Goal: Download file/media

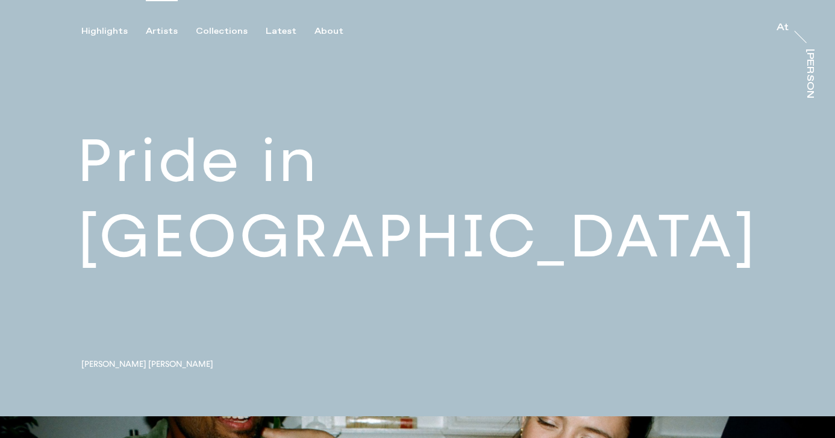
click at [161, 33] on div "Artists" at bounding box center [162, 31] width 32 height 11
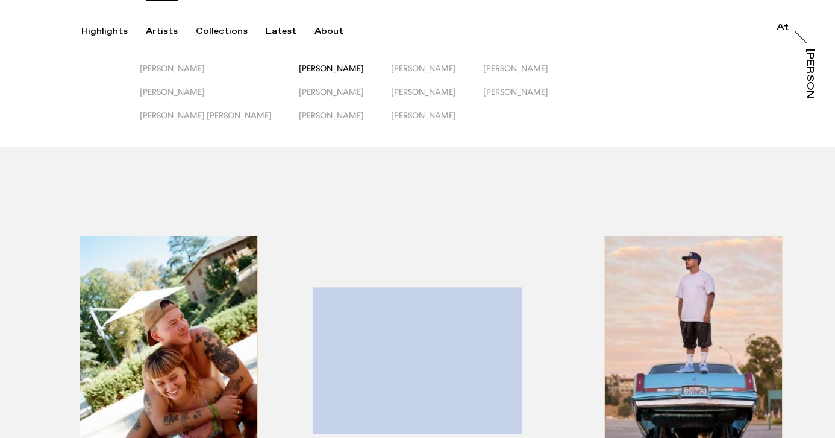
click at [299, 71] on span "[PERSON_NAME]" at bounding box center [331, 68] width 65 height 10
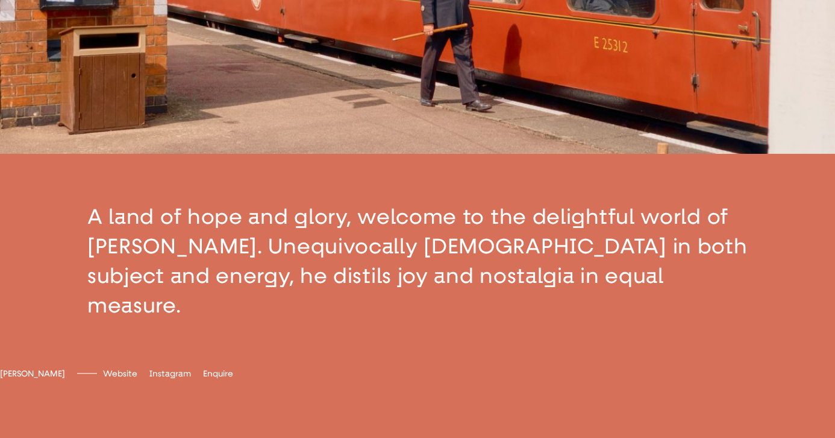
click at [284, 278] on button "button" at bounding box center [417, 261] width 835 height 215
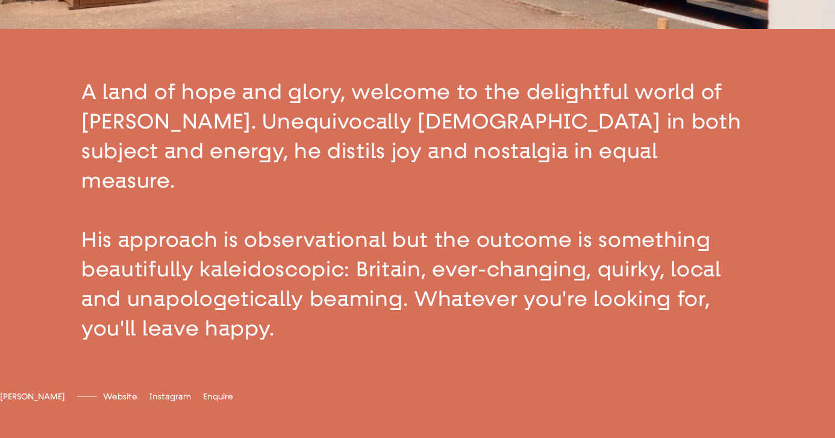
scroll to position [416, 0]
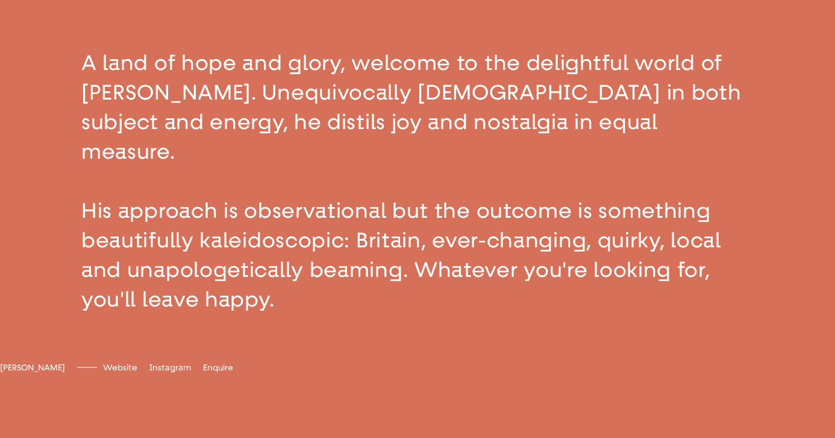
drag, startPoint x: 297, startPoint y: 284, endPoint x: 85, endPoint y: 121, distance: 267.8
click at [85, 121] on button "button" at bounding box center [417, 181] width 835 height 362
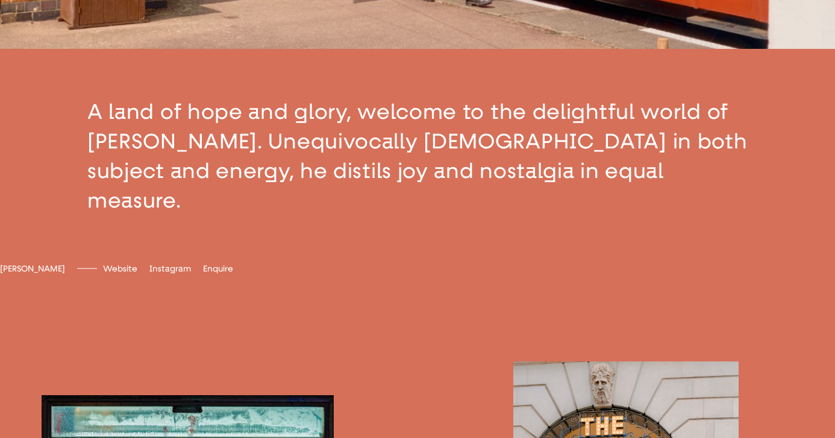
click at [471, 183] on button "button" at bounding box center [417, 156] width 835 height 215
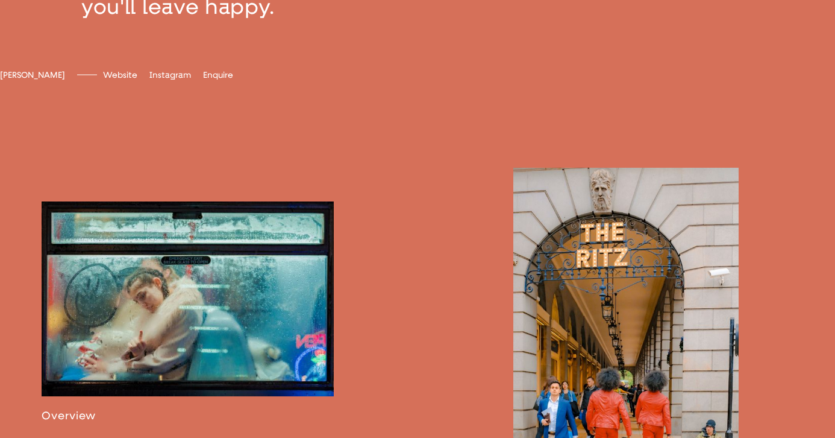
scroll to position [711, 0]
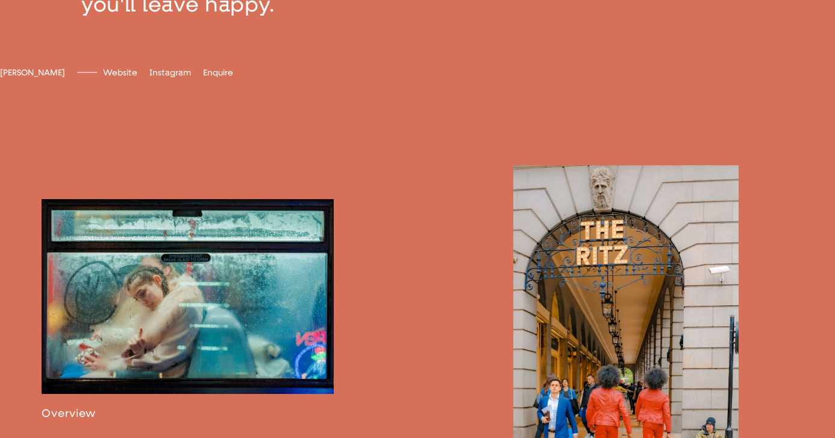
click at [245, 230] on link at bounding box center [188, 309] width 292 height 221
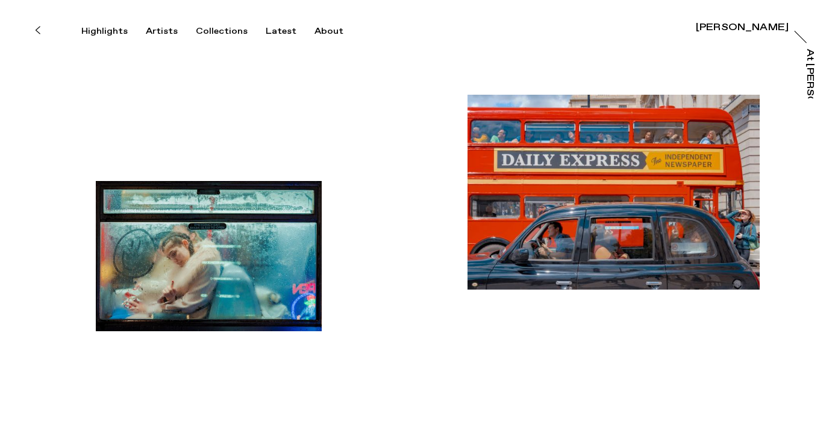
click at [206, 244] on img "button" at bounding box center [208, 256] width 225 height 150
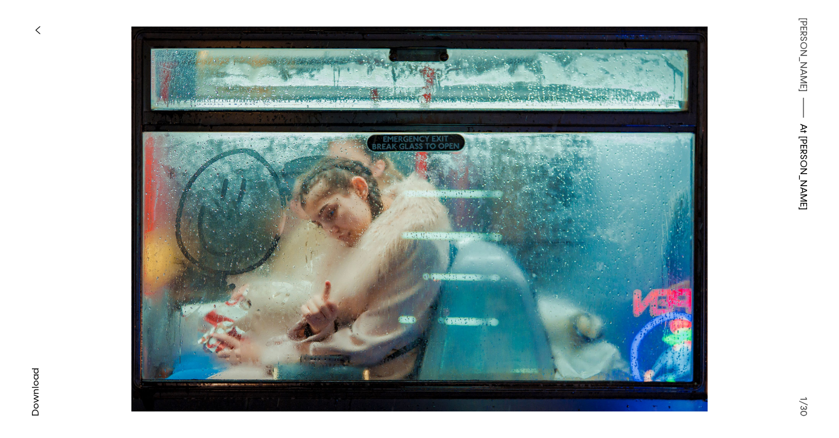
click at [37, 386] on span "Download" at bounding box center [36, 392] width 12 height 48
click at [39, 30] on icon "button" at bounding box center [37, 30] width 5 height 10
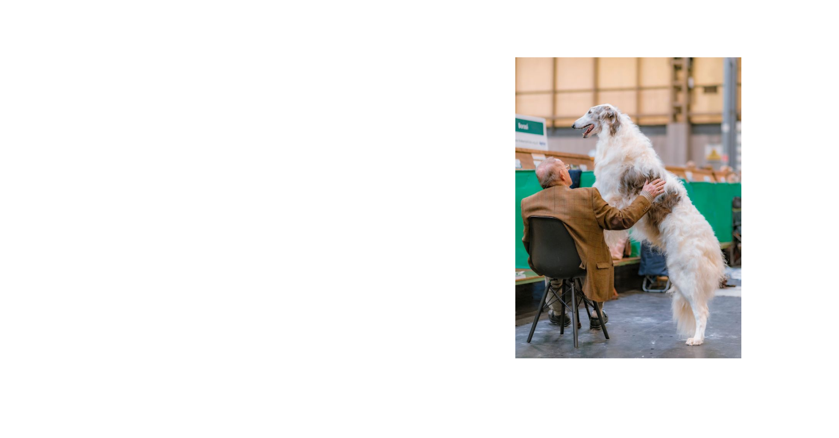
scroll to position [6242, 0]
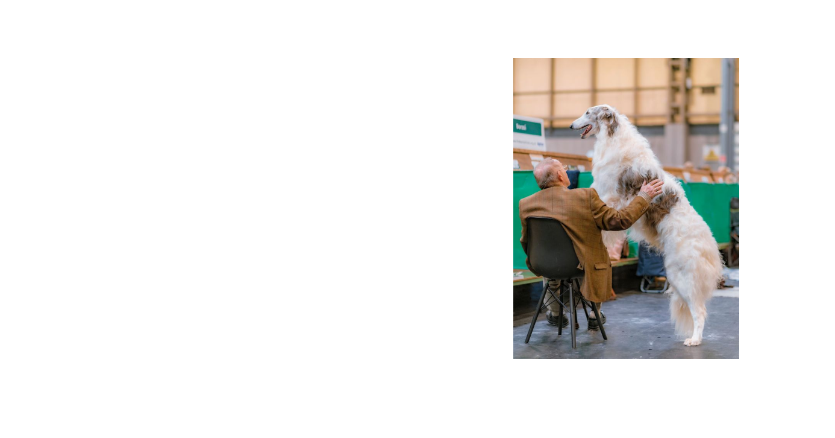
click at [620, 251] on img "button" at bounding box center [626, 208] width 225 height 301
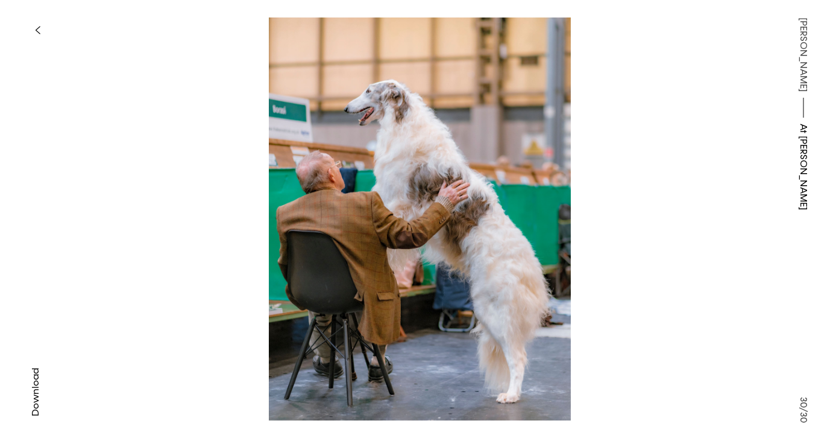
click at [34, 392] on span "Download" at bounding box center [36, 392] width 12 height 48
click at [39, 31] on icon "button" at bounding box center [37, 30] width 5 height 10
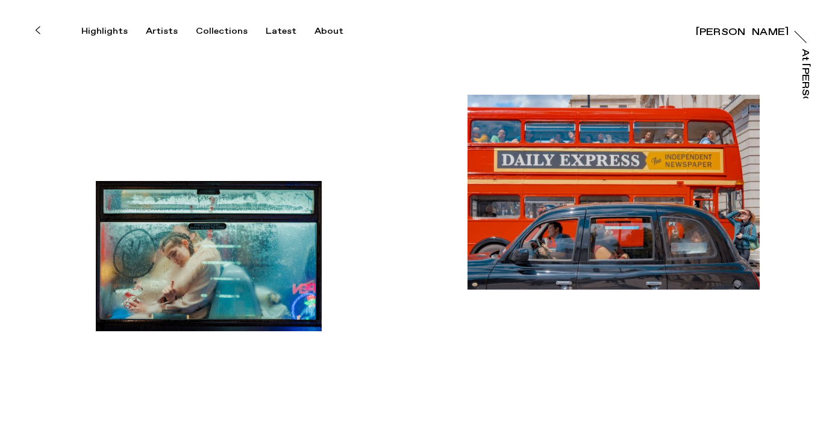
click at [37, 33] on icon at bounding box center [37, 30] width 5 height 10
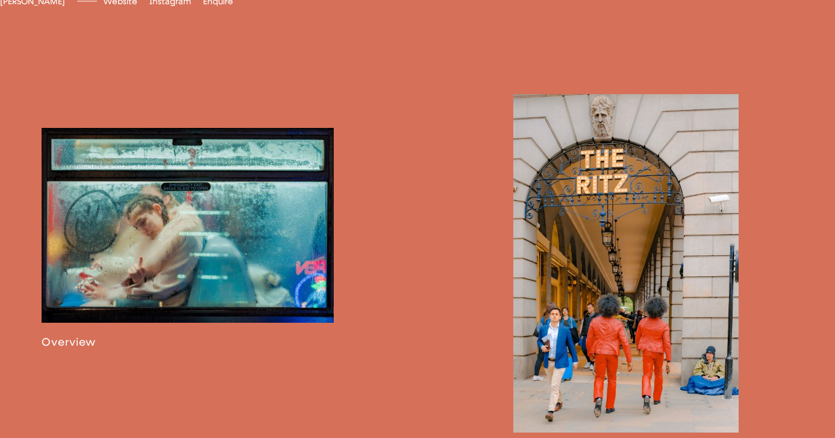
scroll to position [746, 0]
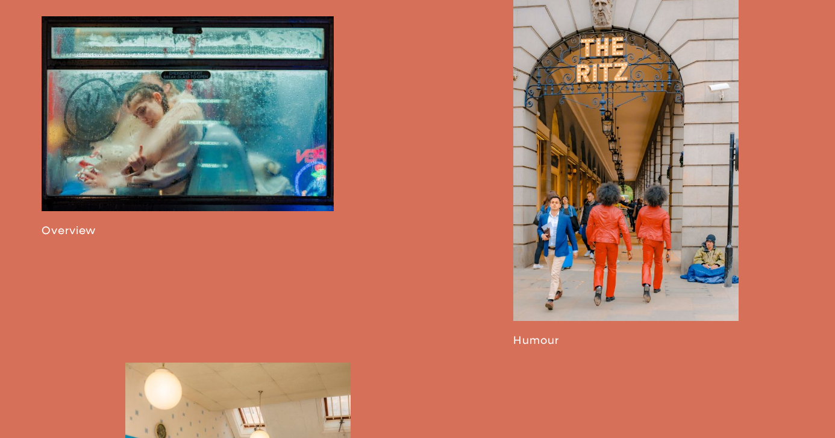
click at [632, 208] on link at bounding box center [626, 165] width 225 height 364
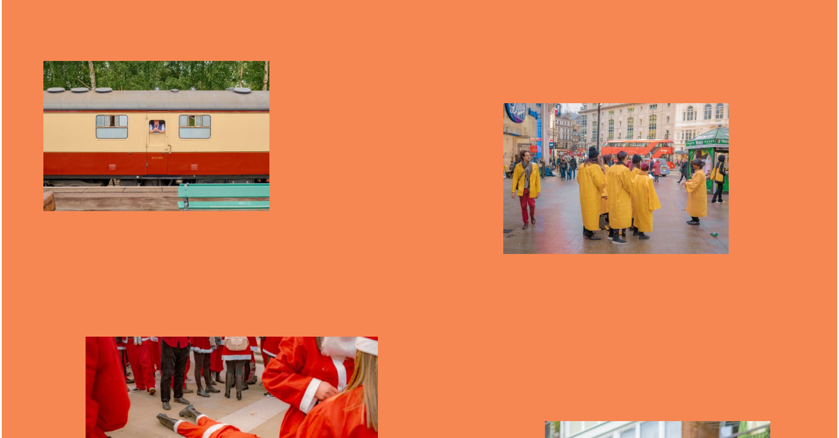
scroll to position [2672, 0]
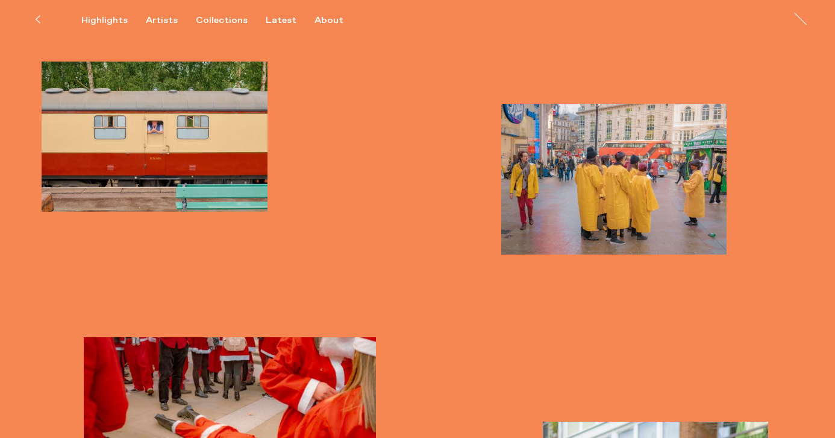
click at [637, 188] on img "button" at bounding box center [614, 179] width 225 height 150
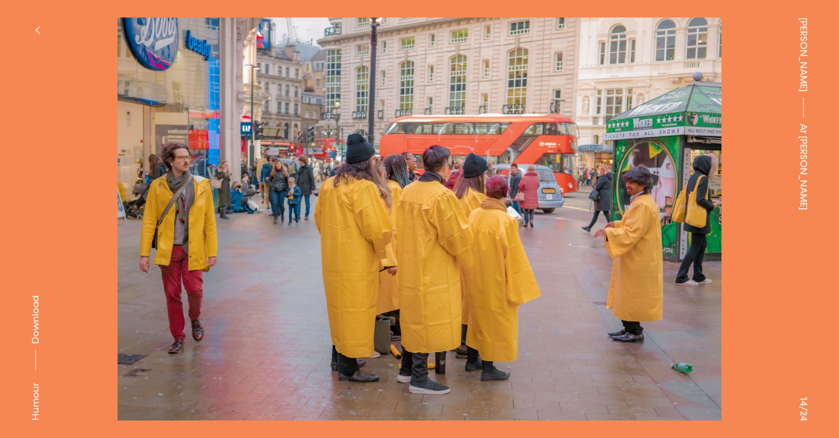
click at [38, 318] on span "Download" at bounding box center [36, 319] width 12 height 48
click at [38, 24] on button "button" at bounding box center [37, 30] width 27 height 27
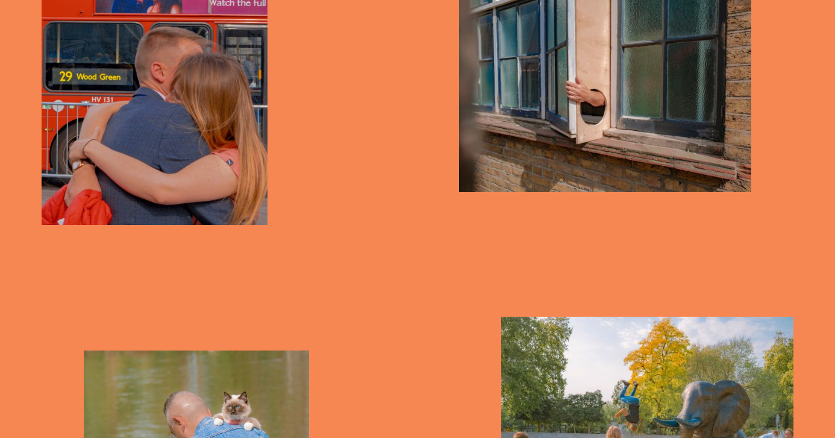
scroll to position [1097, 0]
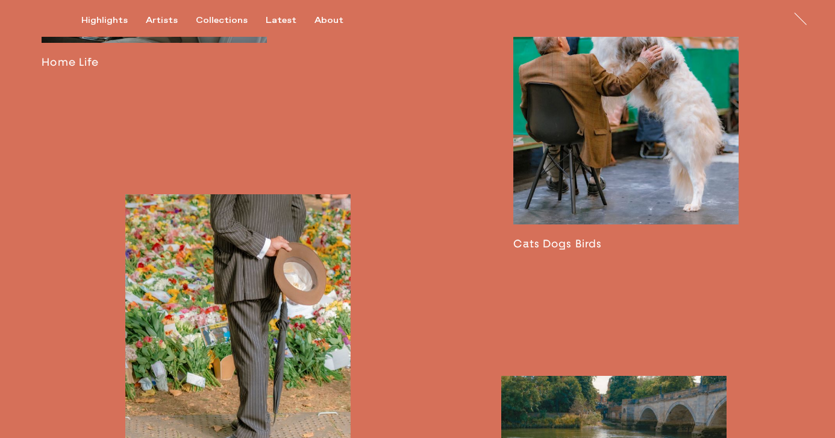
scroll to position [1720, 0]
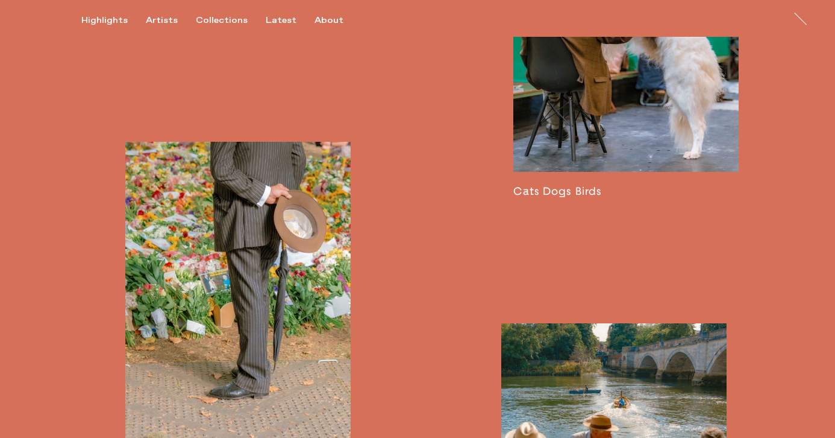
click at [619, 110] on link at bounding box center [626, 35] width 225 height 327
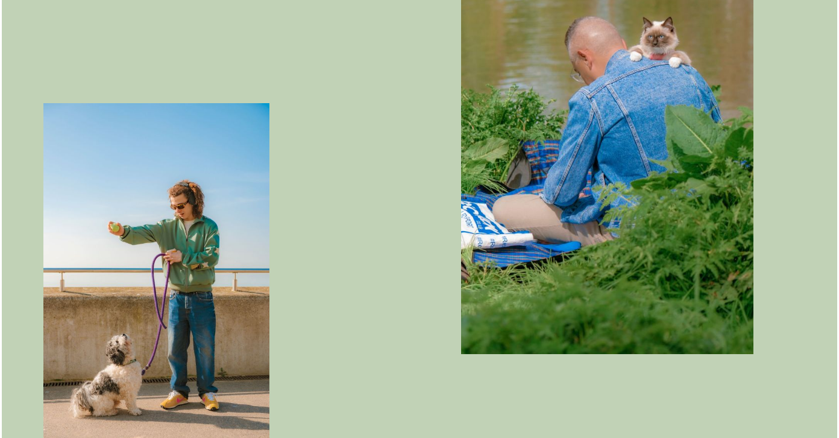
scroll to position [952, 0]
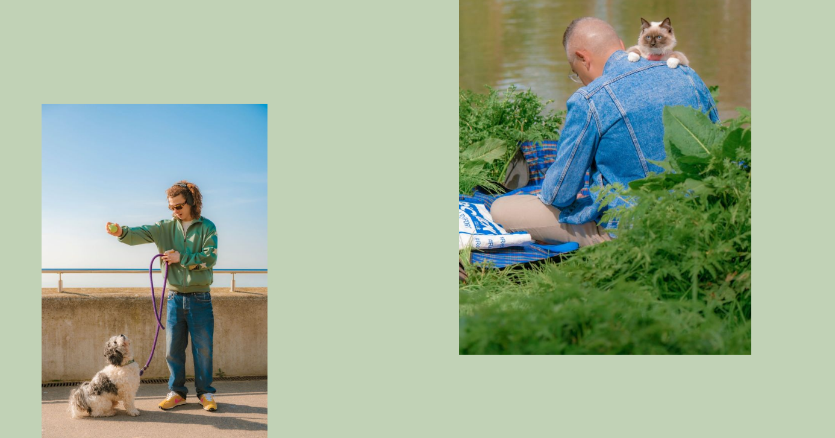
click at [652, 235] on img "button" at bounding box center [605, 159] width 292 height 390
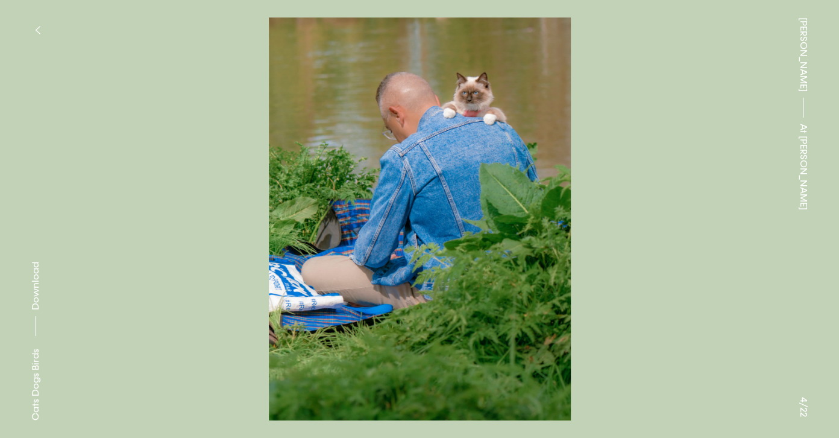
click at [39, 297] on span "Download" at bounding box center [36, 286] width 12 height 48
click at [39, 28] on icon "button" at bounding box center [37, 30] width 5 height 10
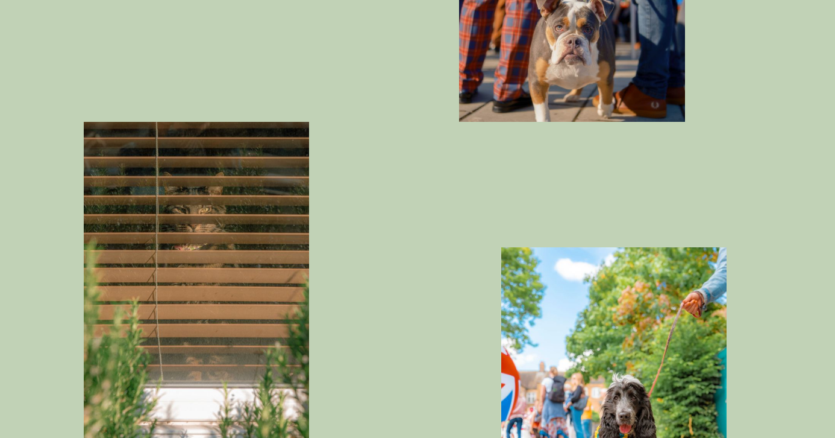
scroll to position [4380, 0]
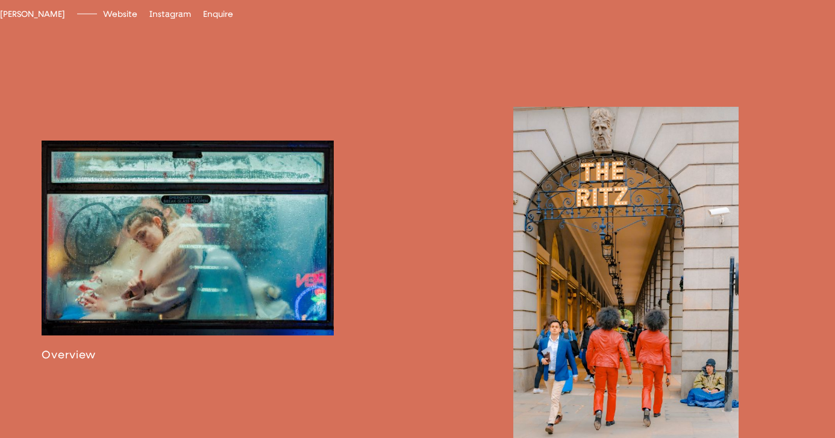
scroll to position [793, 0]
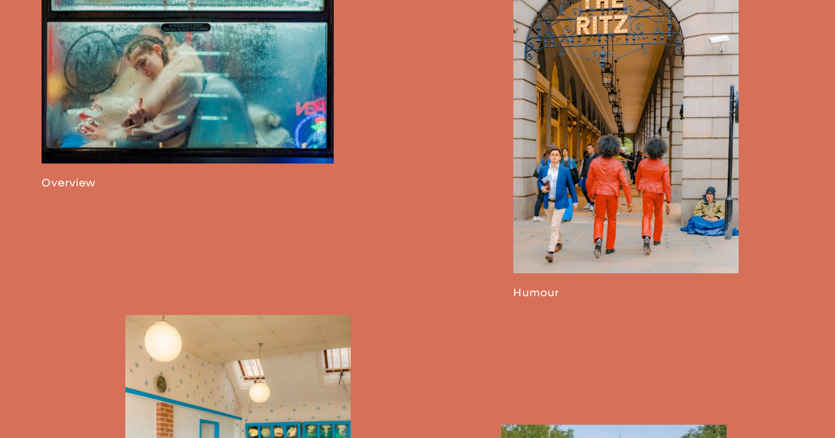
click at [219, 81] on link at bounding box center [188, 79] width 292 height 221
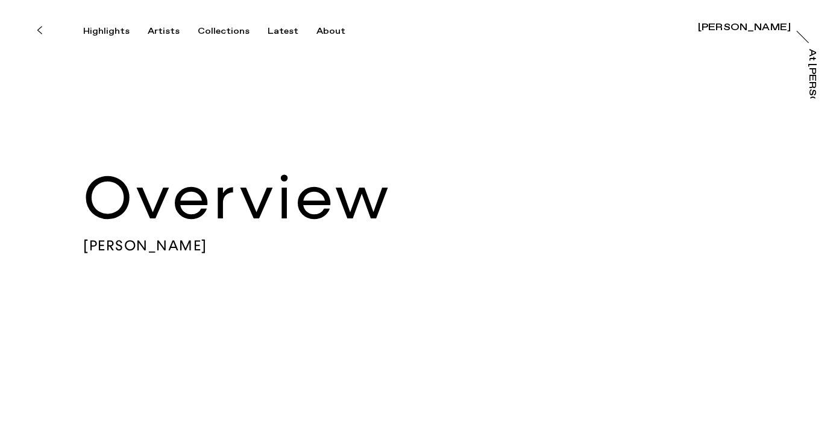
scroll to position [406, 0]
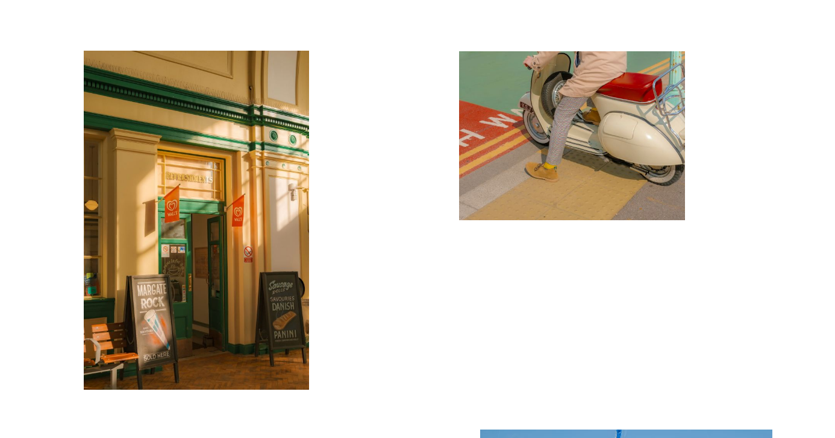
click at [223, 210] on img "button" at bounding box center [196, 220] width 225 height 338
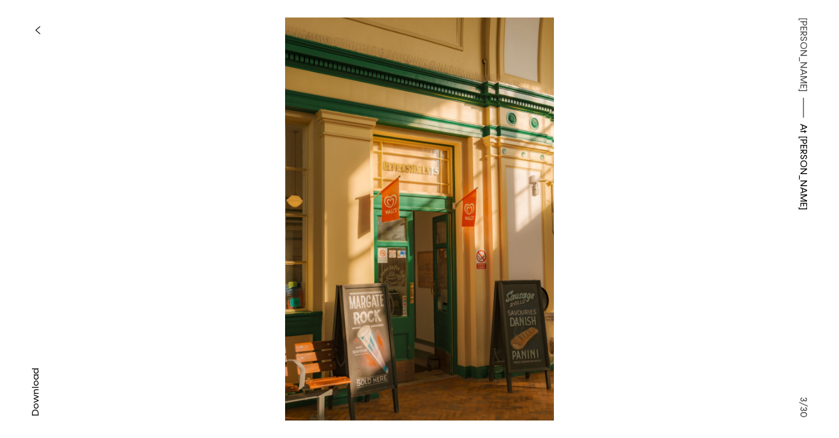
click at [37, 390] on span "Download" at bounding box center [36, 392] width 12 height 48
click at [39, 27] on icon "button" at bounding box center [38, 30] width 4 height 7
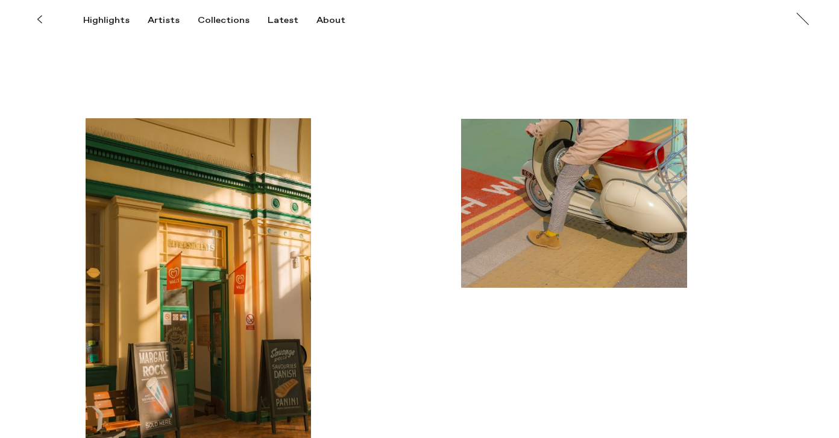
scroll to position [338, 0]
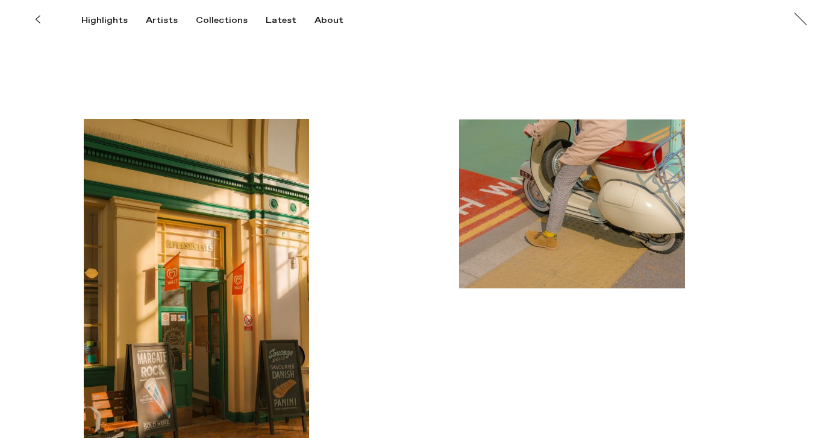
click at [574, 241] on img "button" at bounding box center [571, 203] width 225 height 169
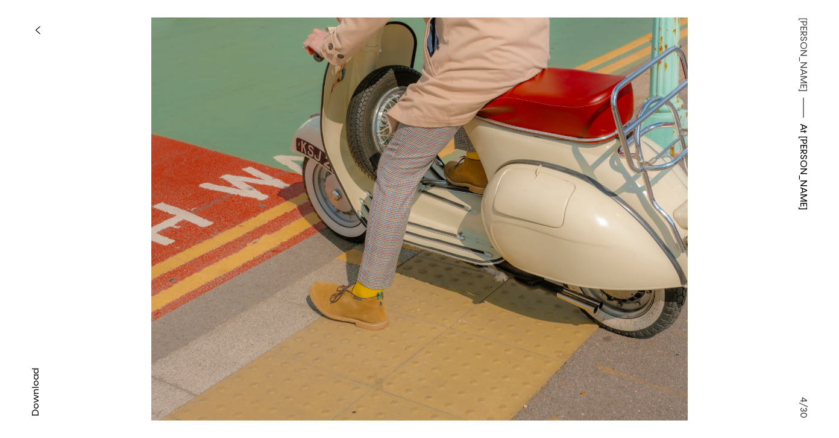
click at [36, 373] on span "Download" at bounding box center [36, 392] width 12 height 48
click at [37, 34] on icon "button" at bounding box center [37, 30] width 5 height 10
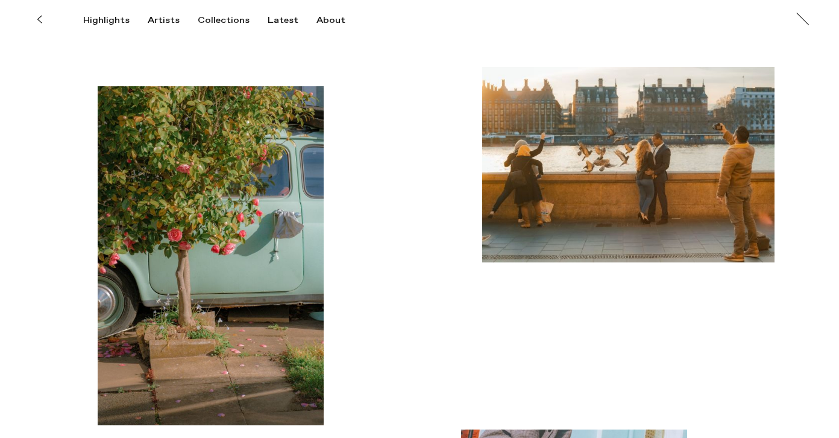
scroll to position [1663, 0]
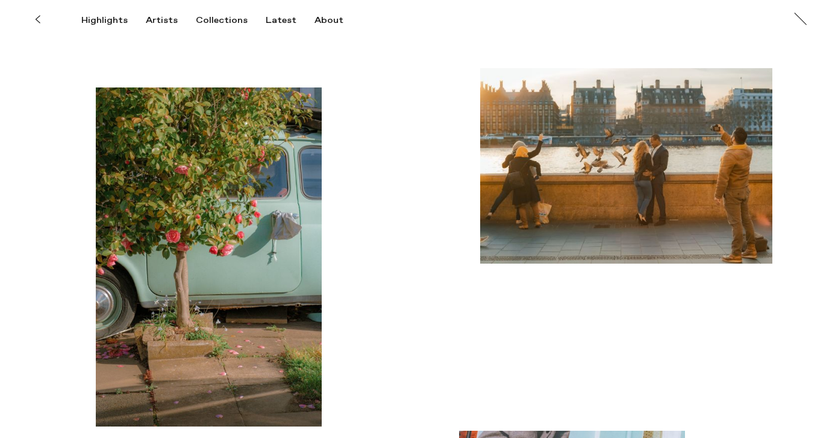
click at [609, 181] on img "button" at bounding box center [626, 165] width 292 height 195
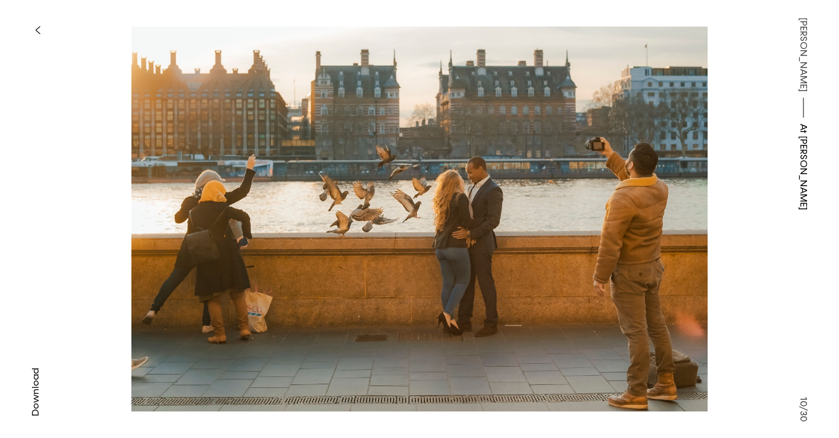
click at [36, 385] on span "Download" at bounding box center [36, 392] width 12 height 48
click at [40, 34] on button "button" at bounding box center [37, 30] width 27 height 27
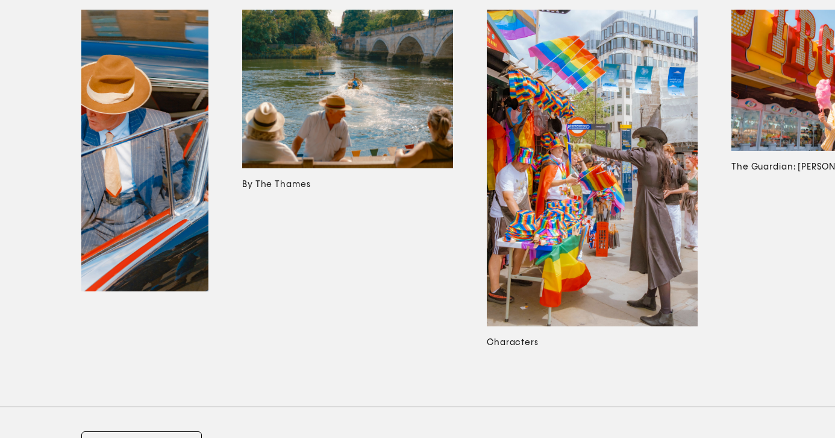
scroll to position [0, 573]
click at [353, 94] on img at bounding box center [348, 89] width 211 height 159
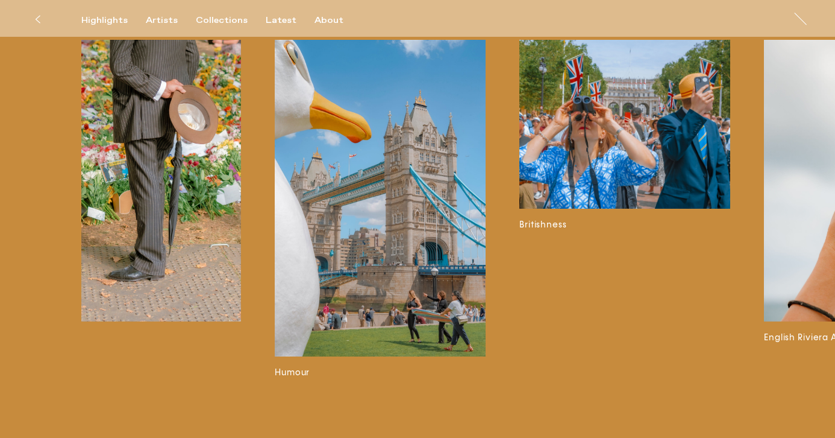
scroll to position [0, 1938]
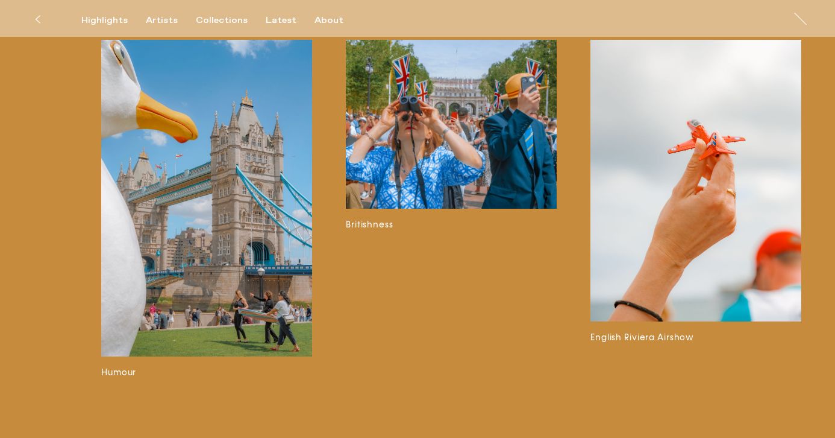
click at [723, 156] on img at bounding box center [696, 181] width 211 height 282
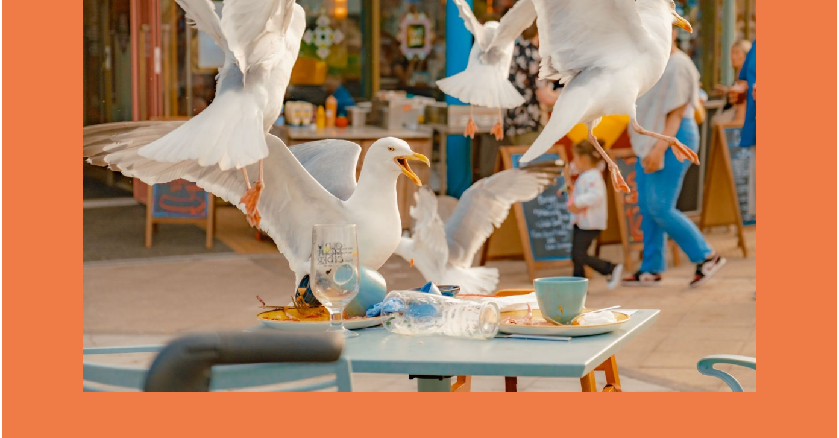
scroll to position [2959, 0]
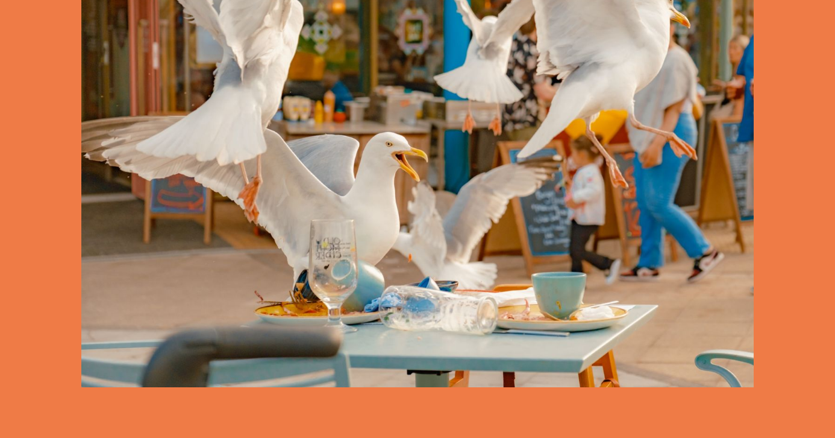
click at [364, 172] on img at bounding box center [417, 134] width 673 height 505
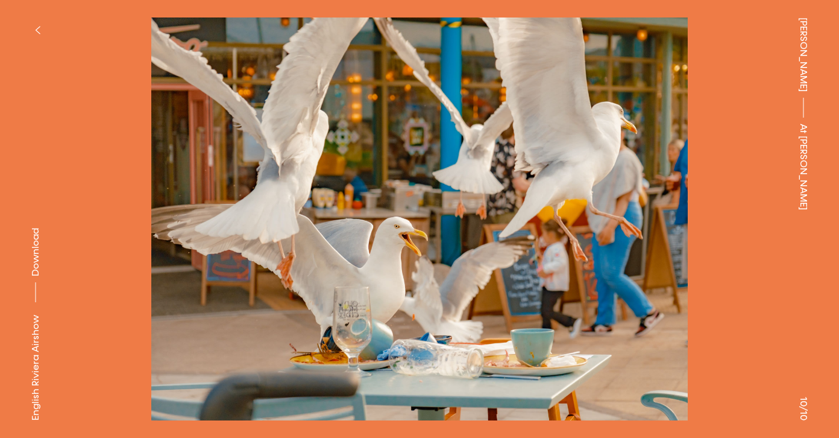
click at [33, 262] on span "Download" at bounding box center [36, 252] width 12 height 48
click at [35, 26] on icon "button" at bounding box center [37, 30] width 5 height 10
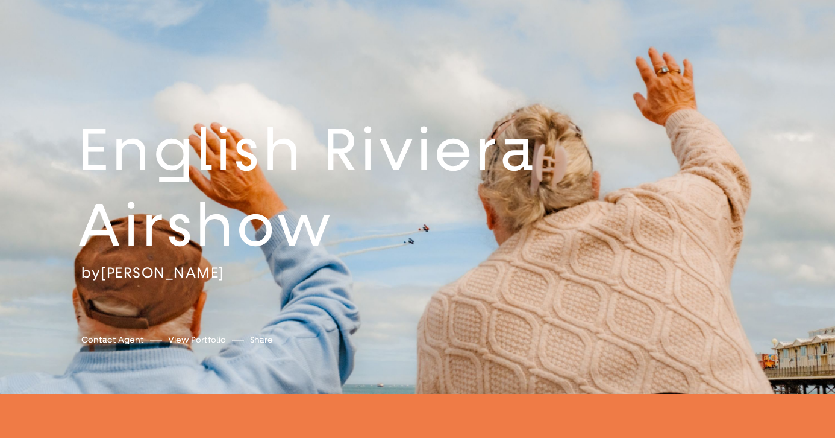
scroll to position [0, 1934]
